Goal: Find specific page/section: Find specific page/section

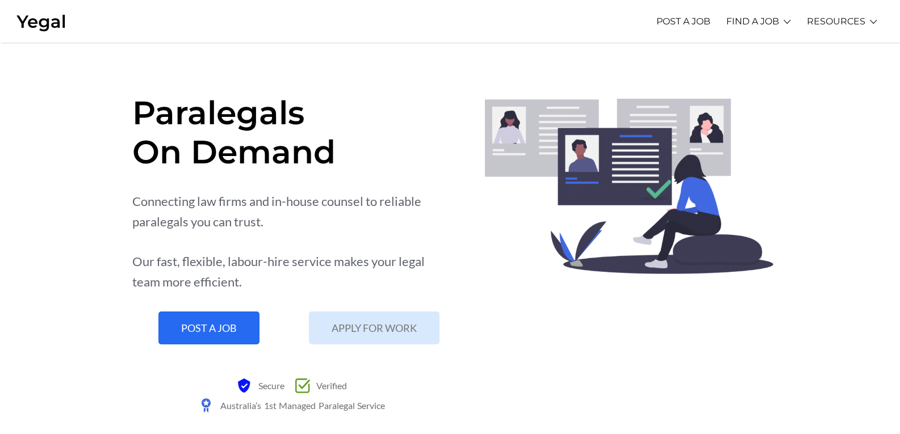
click at [390, 201] on div "Connecting law firms and in-house counsel to reliable paralegals you can trust." at bounding box center [291, 211] width 319 height 41
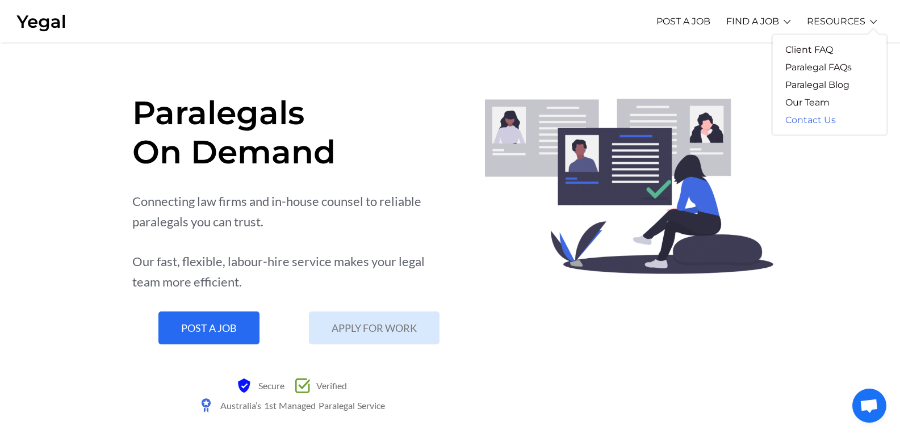
drag, startPoint x: 789, startPoint y: 120, endPoint x: 791, endPoint y: 112, distance: 8.0
click at [789, 120] on link "Contact Us" at bounding box center [811, 120] width 76 height 18
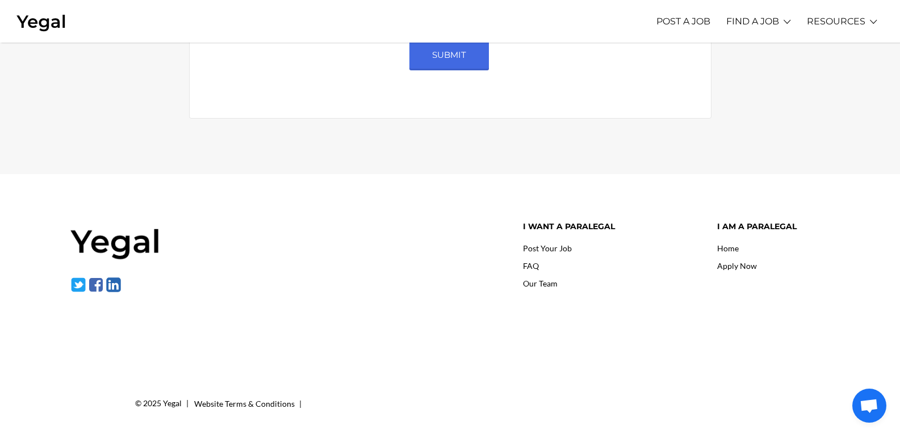
scroll to position [634, 0]
click at [93, 283] on img at bounding box center [96, 285] width 16 height 16
click at [726, 244] on link "Home" at bounding box center [728, 248] width 22 height 10
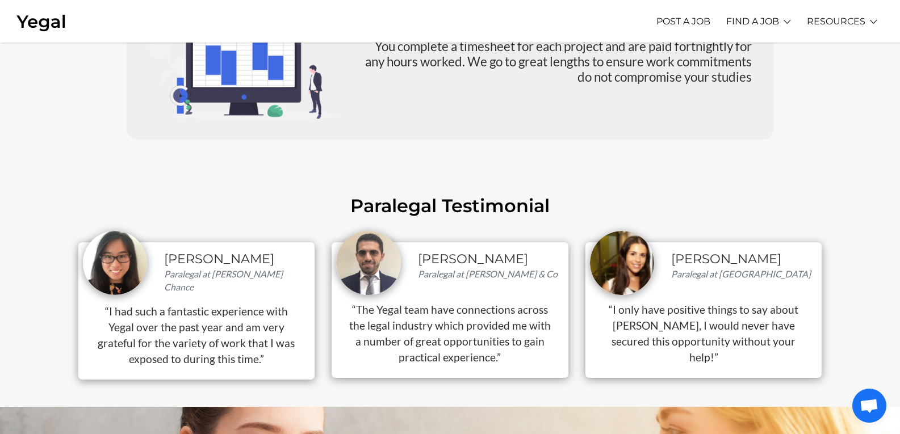
scroll to position [1363, 0]
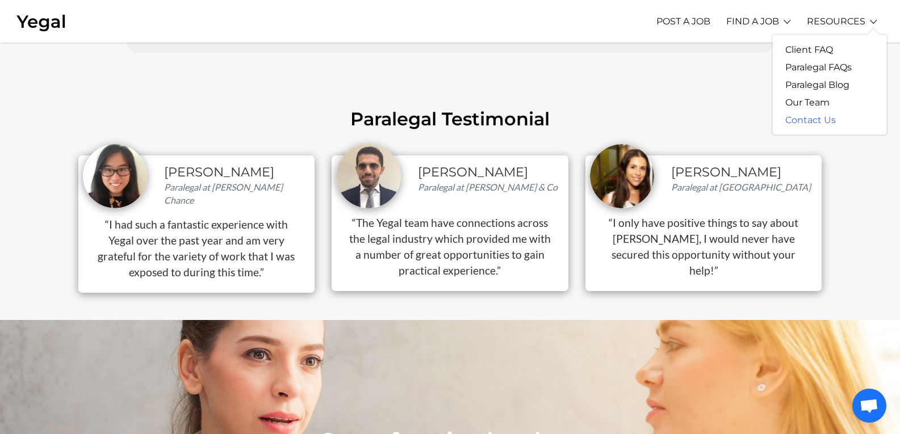
click at [812, 118] on link "Contact Us" at bounding box center [811, 120] width 76 height 18
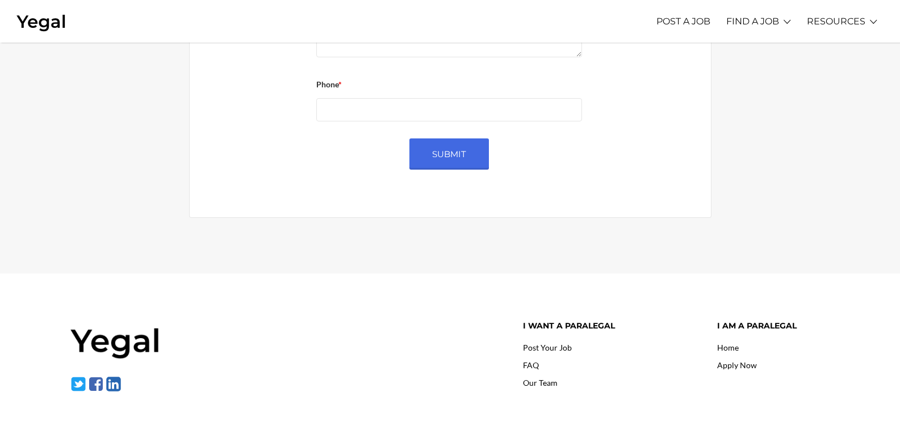
scroll to position [634, 0]
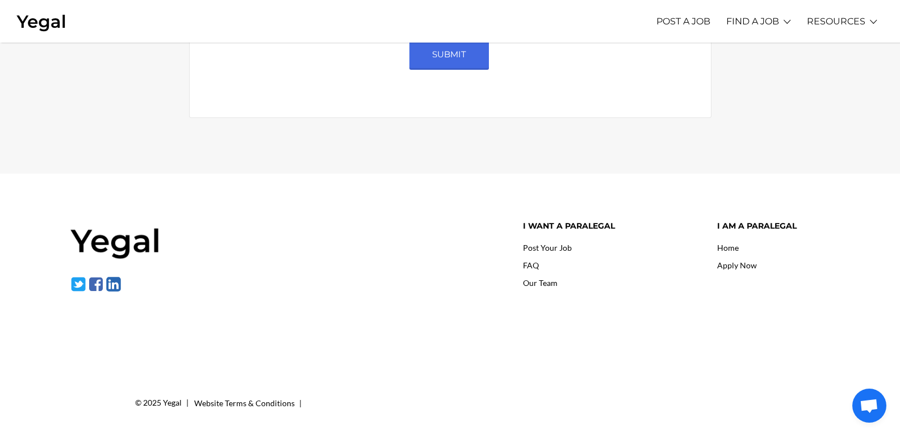
click at [95, 288] on img at bounding box center [96, 285] width 16 height 16
